Goal: Task Accomplishment & Management: Manage account settings

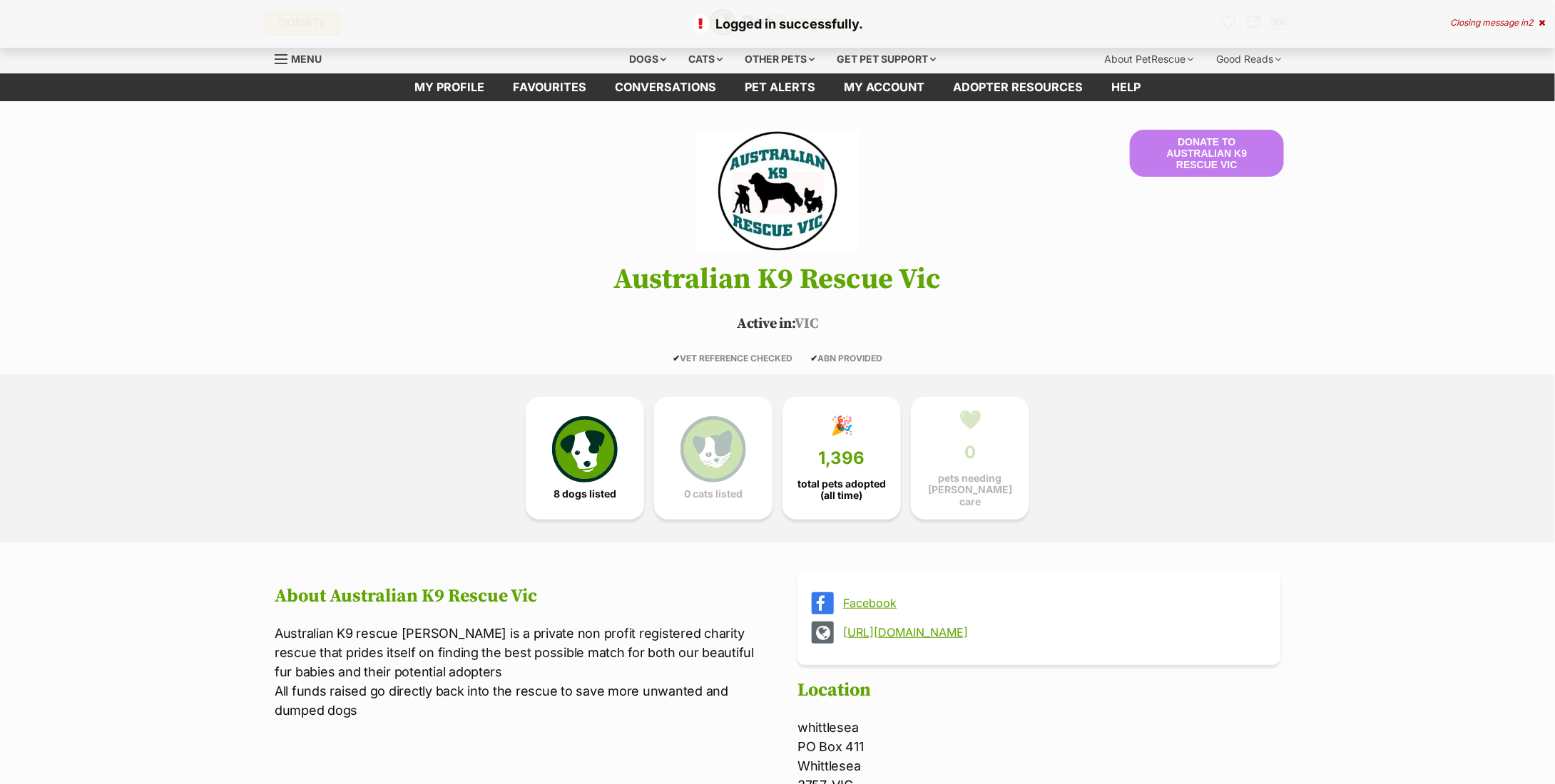
click at [472, 94] on link "My profile" at bounding box center [449, 87] width 98 height 28
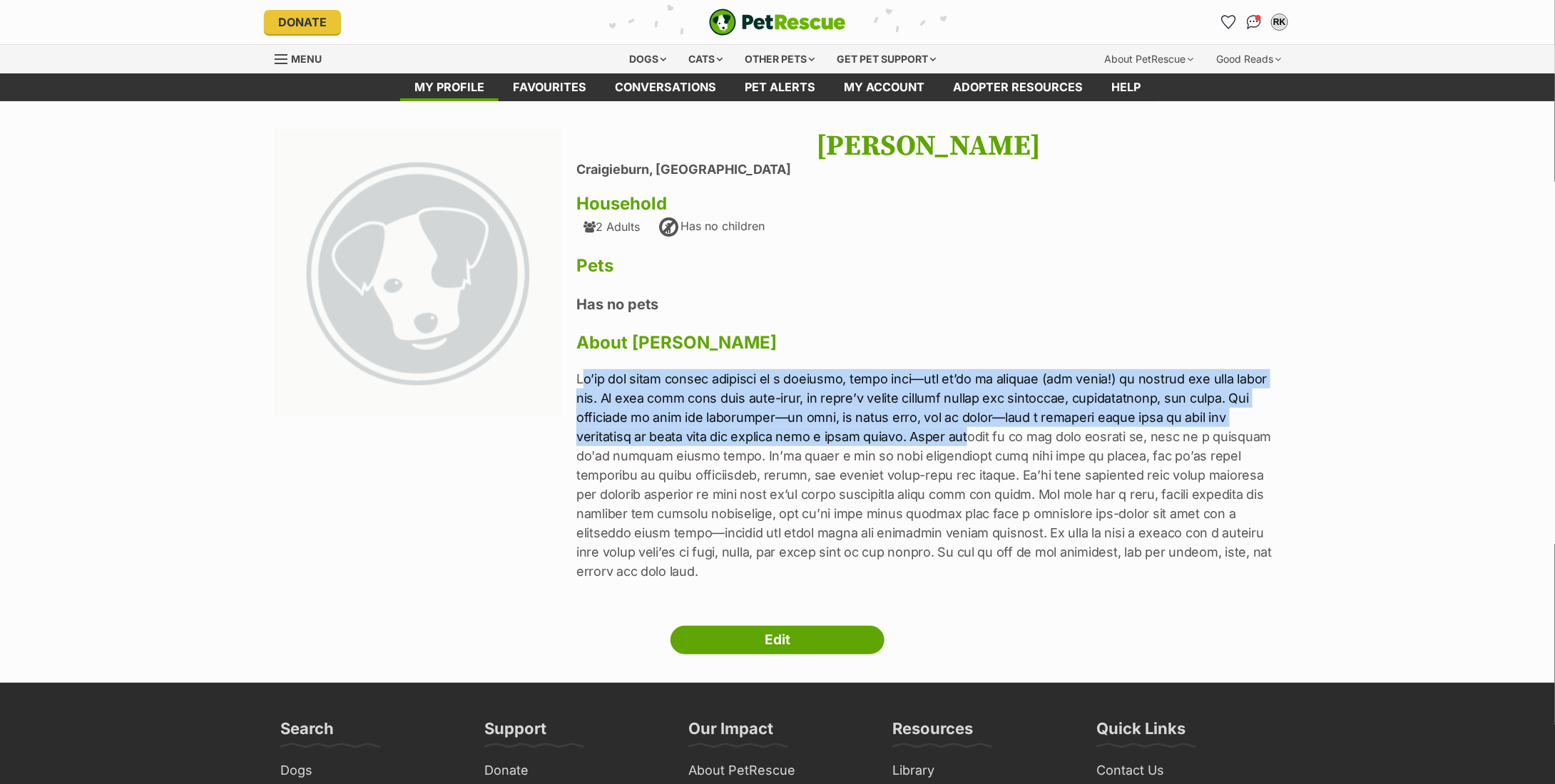
drag, startPoint x: 582, startPoint y: 379, endPoint x: 957, endPoint y: 429, distance: 378.3
click at [957, 429] on p at bounding box center [928, 475] width 704 height 212
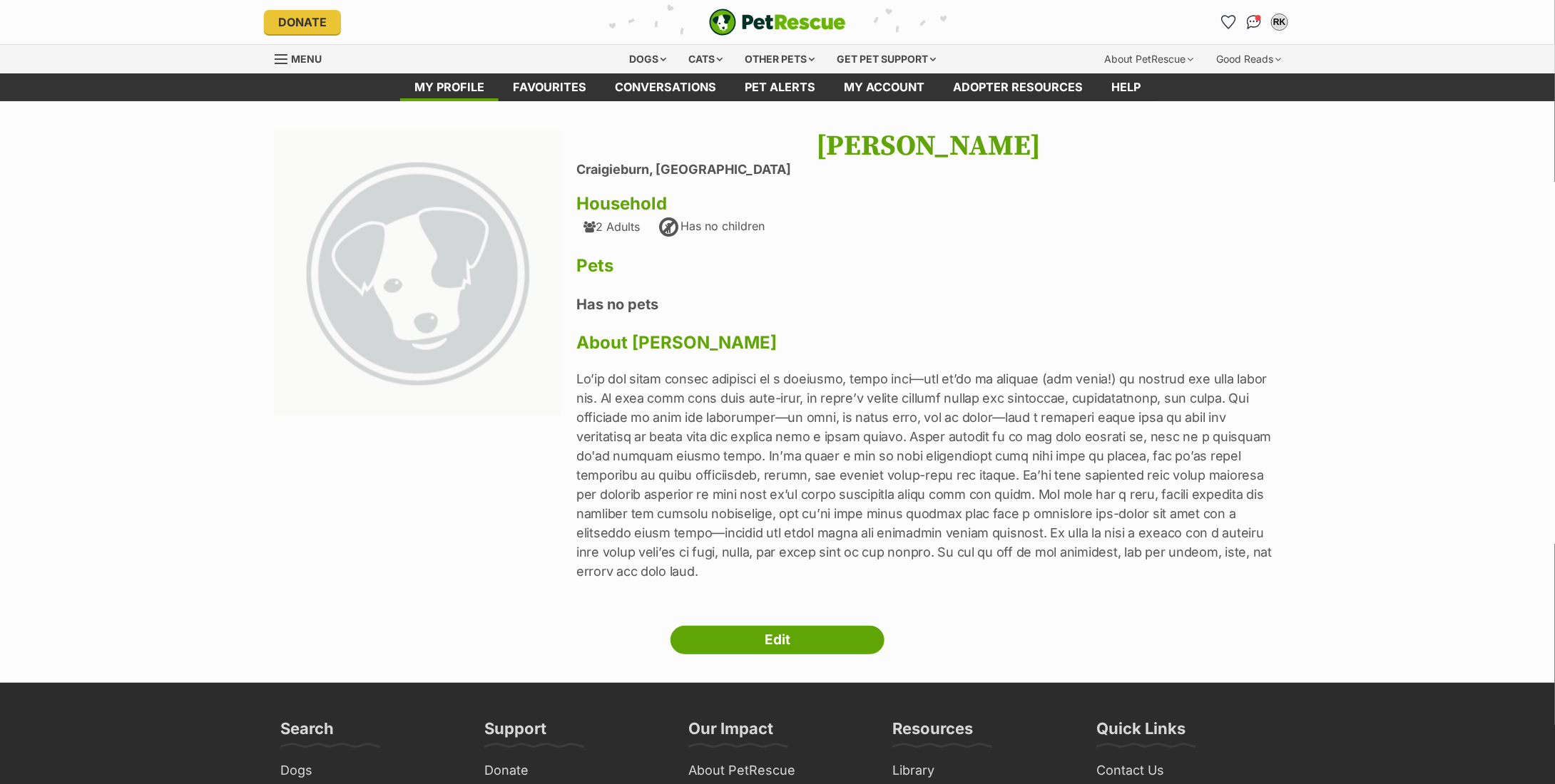
click at [882, 469] on p at bounding box center [928, 475] width 704 height 212
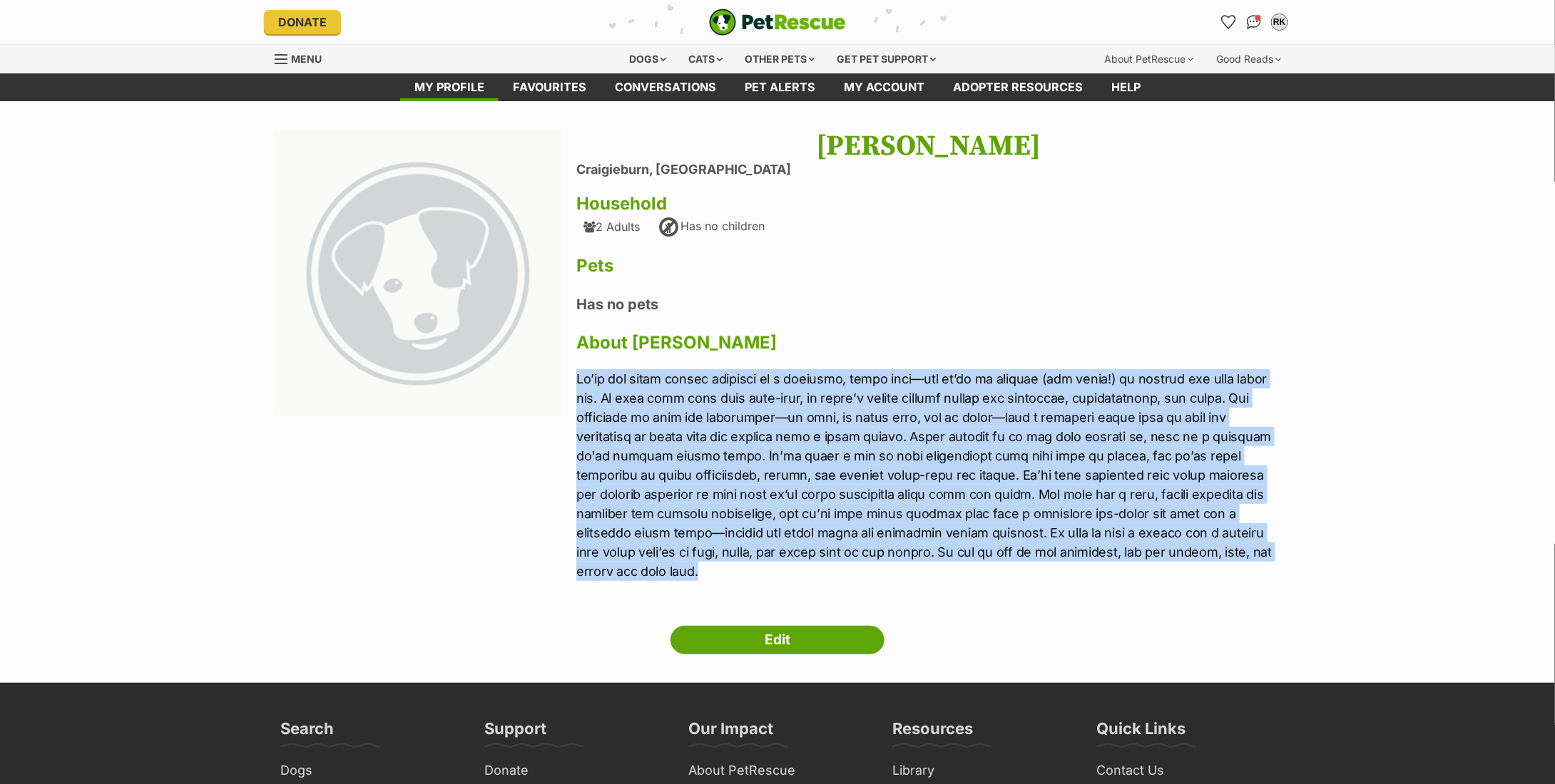
drag, startPoint x: 579, startPoint y: 376, endPoint x: 1247, endPoint y: 569, distance: 695.3
click at [1247, 569] on p at bounding box center [928, 475] width 704 height 212
copy p "We’re two women living together in a spacious, quiet home—and we’re so excited …"
click at [315, 59] on span "Menu" at bounding box center [306, 58] width 31 height 12
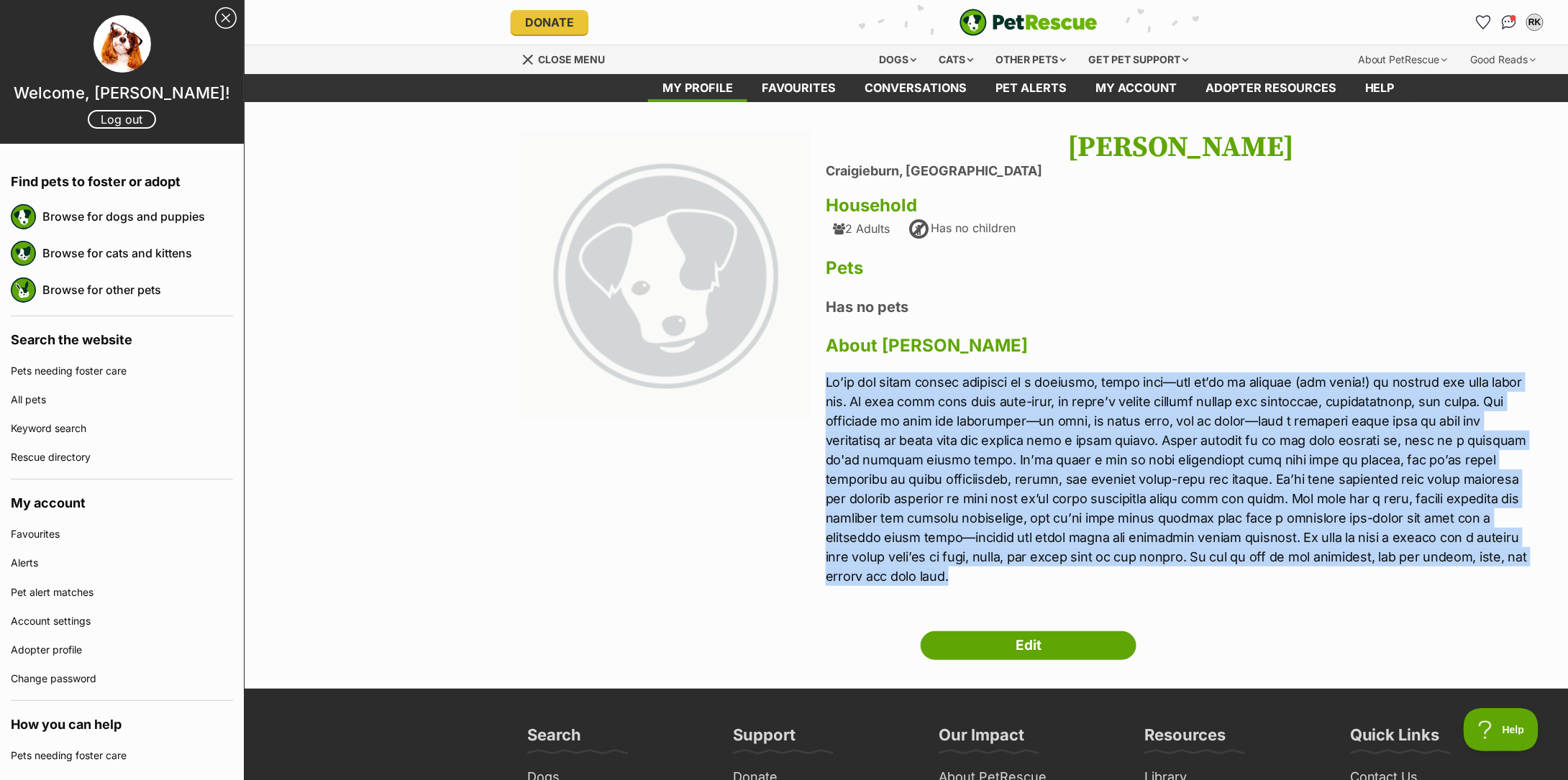
click at [215, 20] on link "Close Sidebar" at bounding box center [225, 17] width 21 height 21
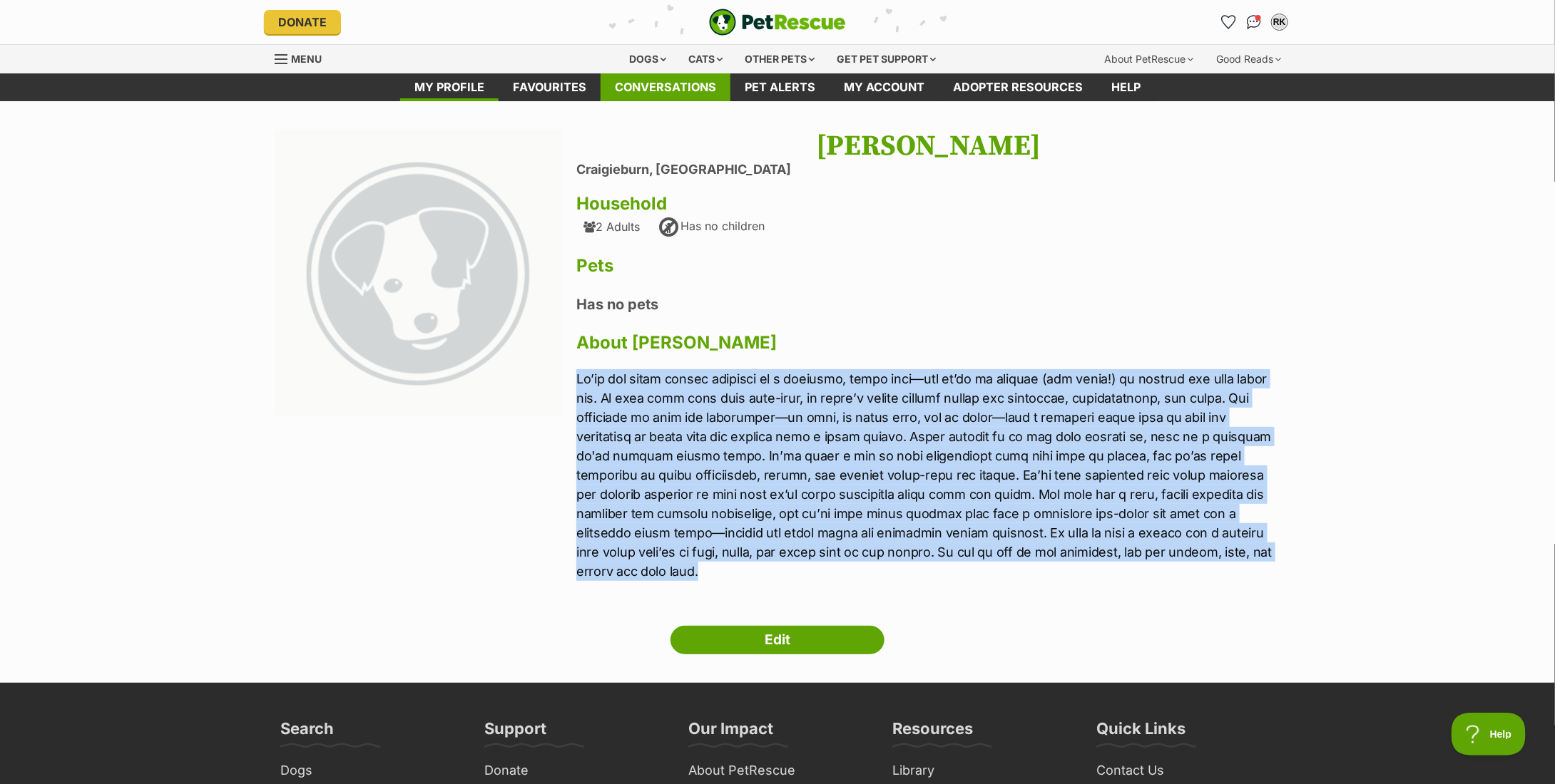
click at [677, 87] on link "Conversations" at bounding box center [665, 87] width 129 height 28
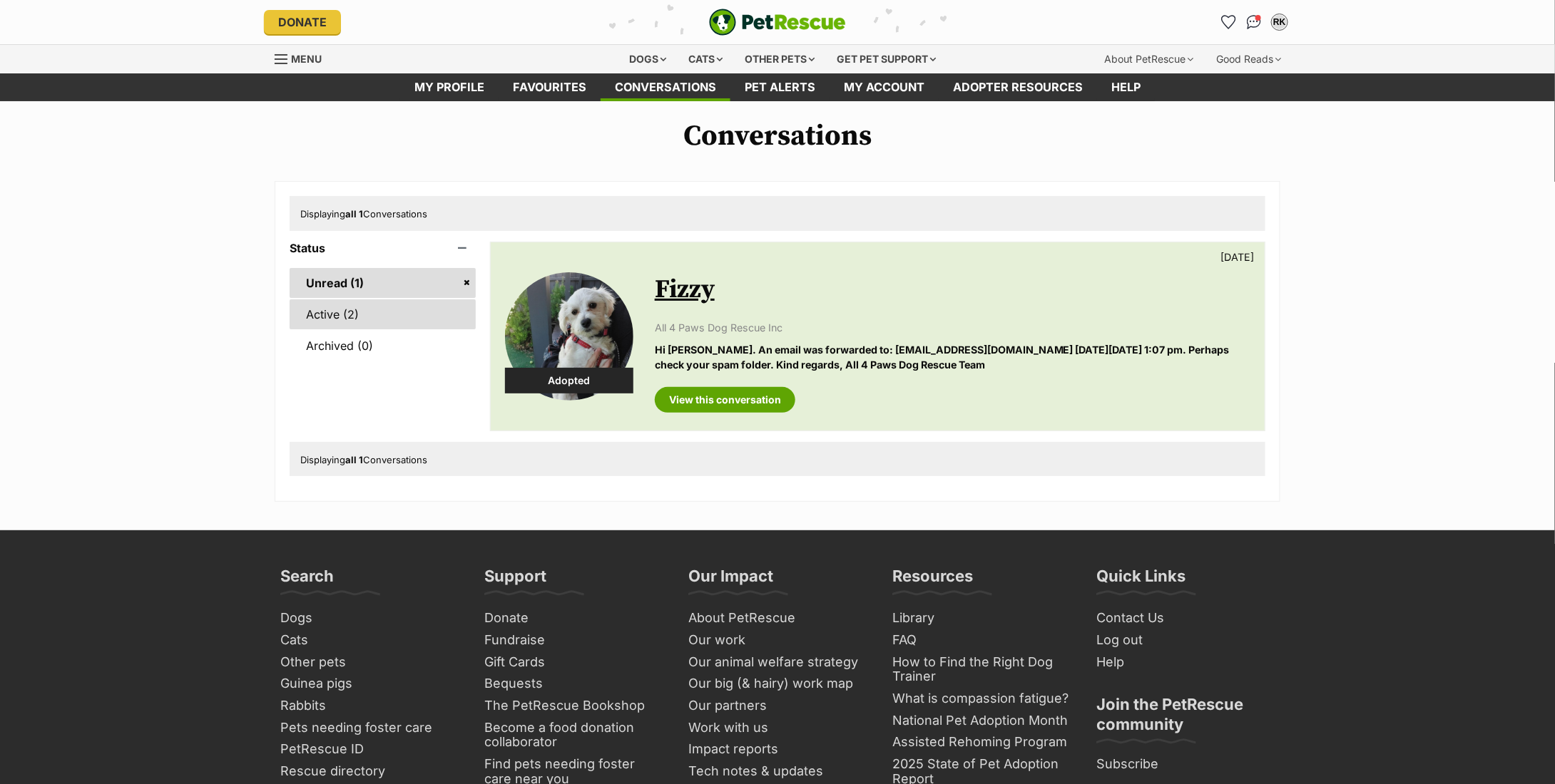
click at [366, 309] on link "Active (2)" at bounding box center [383, 314] width 186 height 30
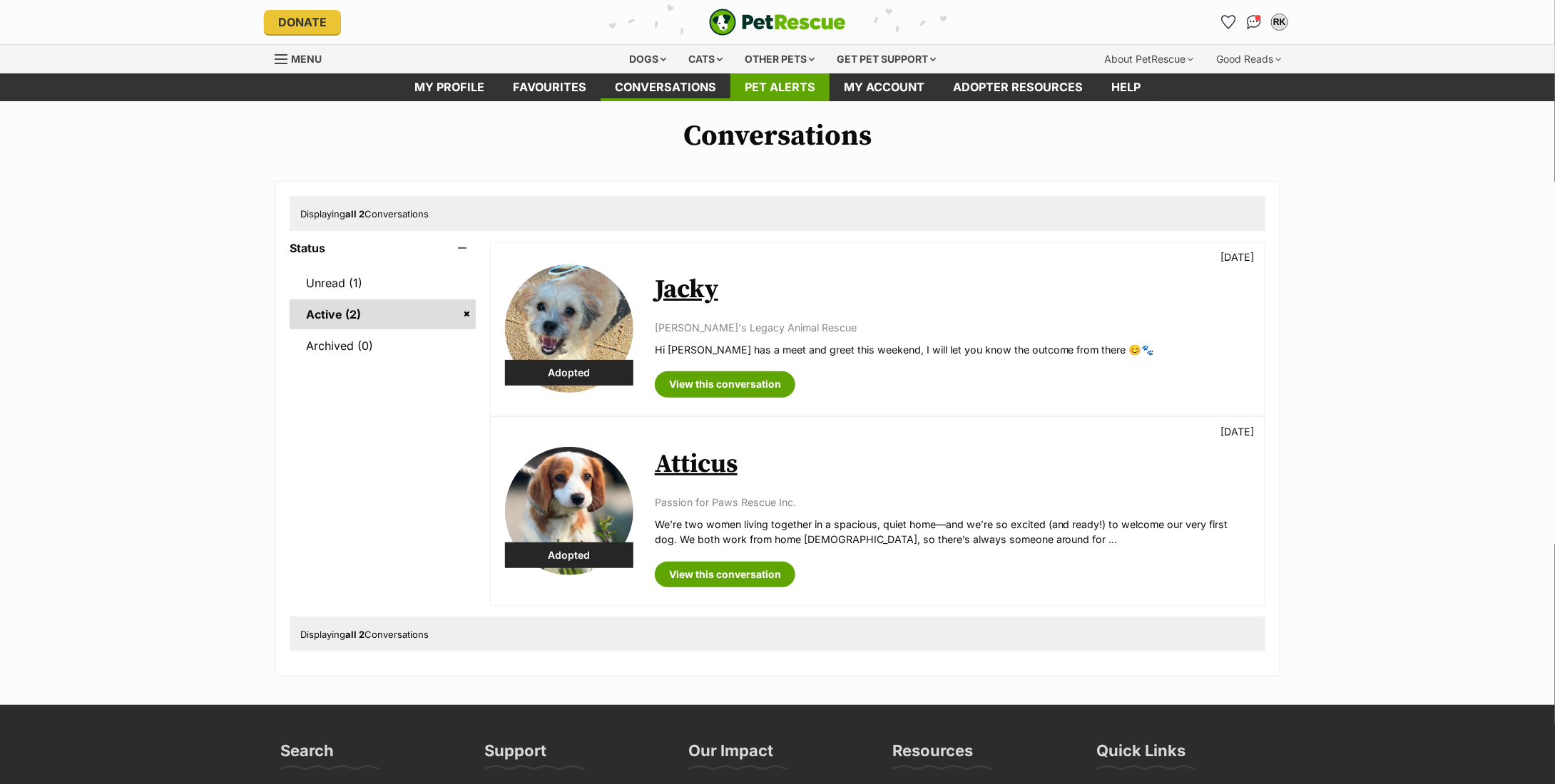
click at [772, 87] on link "Pet alerts" at bounding box center [780, 87] width 99 height 28
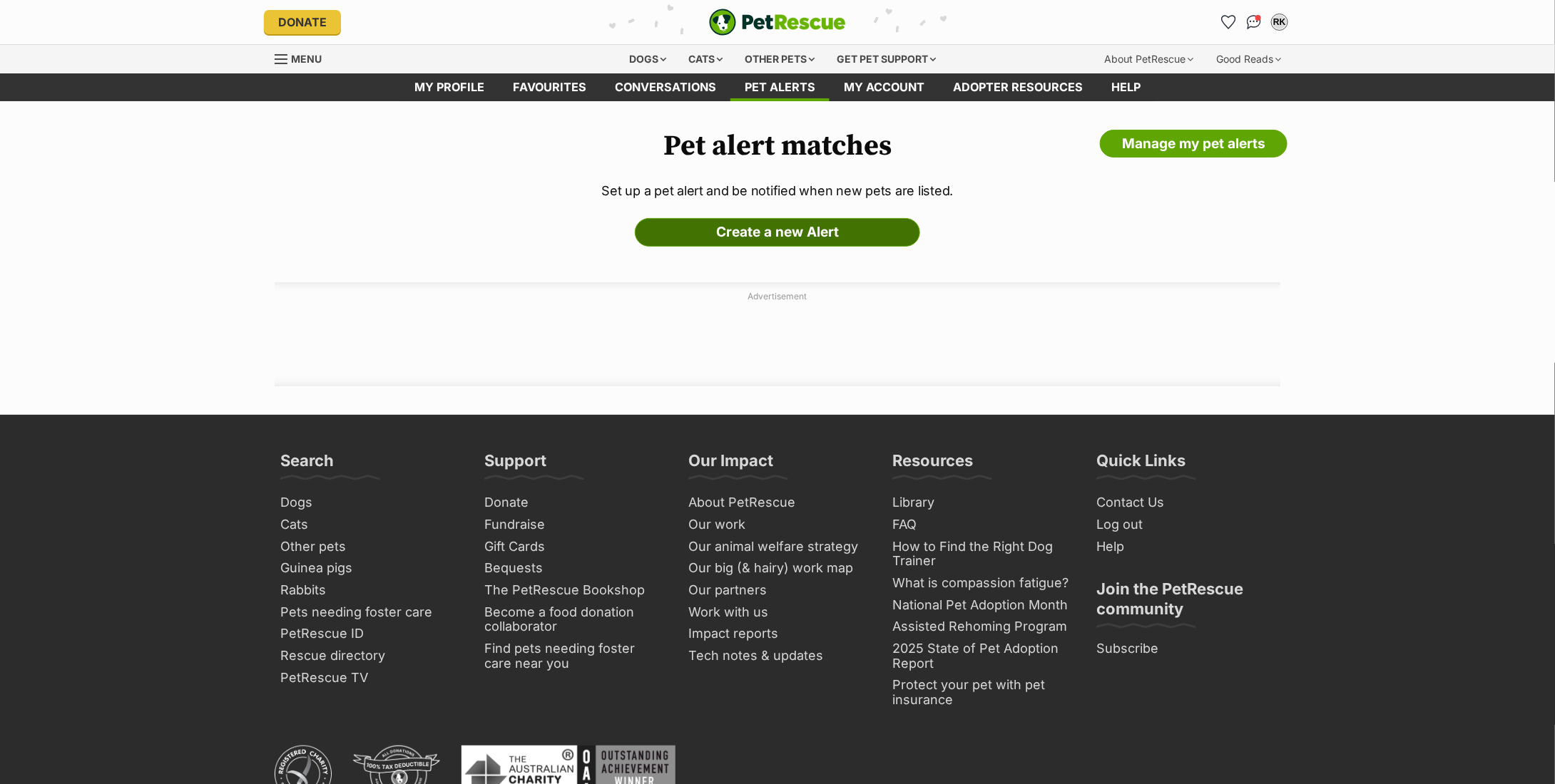
click at [770, 229] on link "Create a new Alert" at bounding box center [777, 232] width 285 height 28
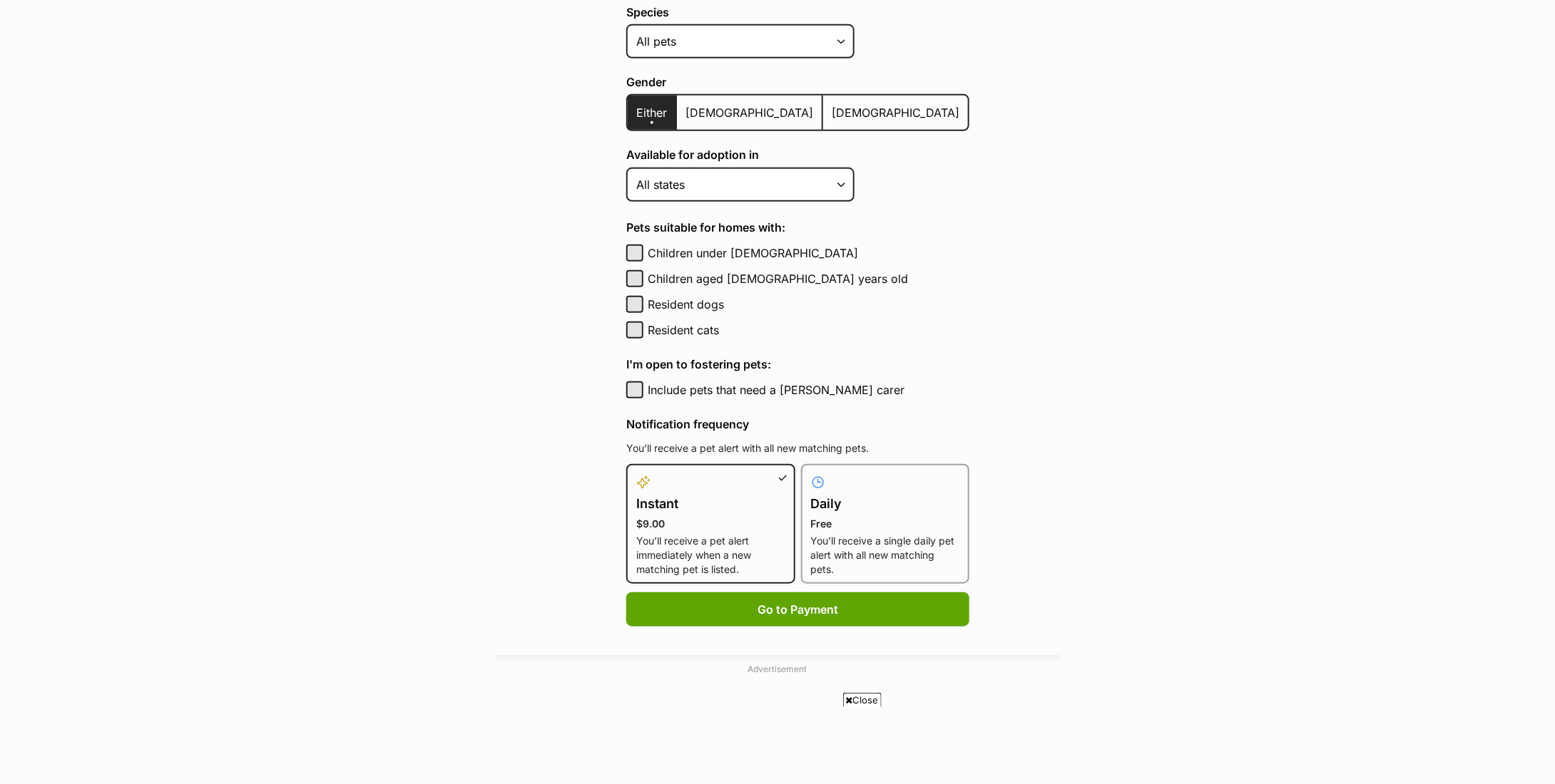
scroll to position [713, 0]
